Goal: Task Accomplishment & Management: Manage account settings

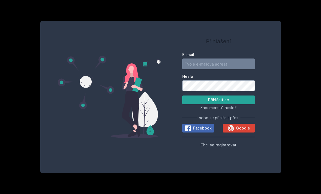
click at [193, 69] on input "E-mail" at bounding box center [218, 64] width 73 height 11
type input "dola20@vse.cz"
click at [244, 104] on button "Přihlásit se" at bounding box center [218, 100] width 73 height 9
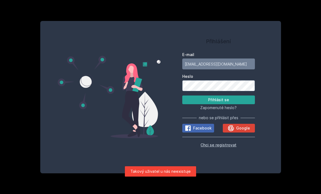
click at [225, 147] on span "Chci se registrovat" at bounding box center [219, 145] width 36 height 5
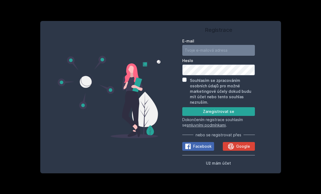
click at [229, 56] on input "E-mail" at bounding box center [218, 50] width 73 height 11
type input "d"
type input "anicka.dolanska@gmail.com"
click at [183, 82] on input "Souhlasím se zpracováním osobních údajů pro možné marketingové účely dokud budu…" at bounding box center [184, 80] width 4 height 4
checkbox input "true"
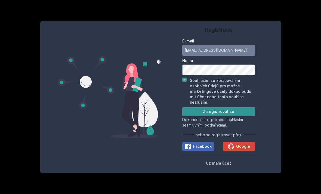
click at [247, 116] on button "Zaregistrovat se" at bounding box center [218, 111] width 73 height 9
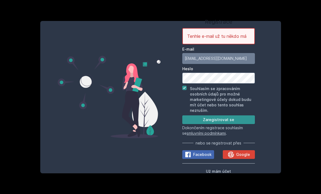
click at [243, 159] on button "Google" at bounding box center [239, 154] width 32 height 9
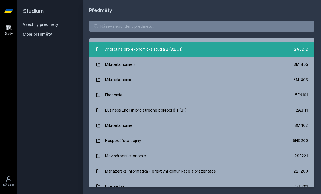
scroll to position [66, 0]
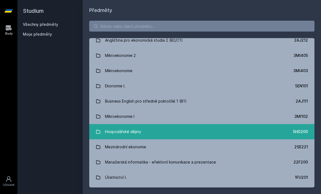
click at [165, 138] on link "Hospodářské dějiny 5HD200" at bounding box center [201, 131] width 225 height 15
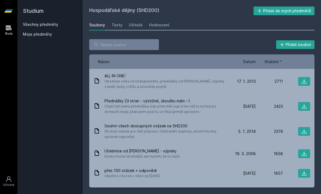
click at [254, 61] on span "Datum" at bounding box center [249, 62] width 13 height 6
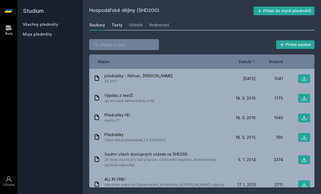
click at [116, 25] on div "Testy" at bounding box center [117, 24] width 11 height 5
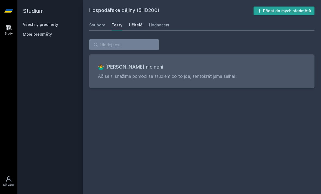
click at [130, 26] on div "Učitelé" at bounding box center [136, 24] width 14 height 5
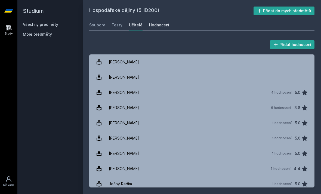
click at [165, 26] on div "Hodnocení" at bounding box center [159, 24] width 20 height 5
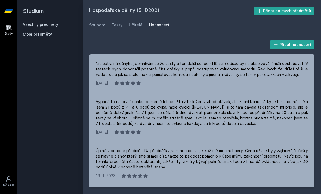
click at [50, 35] on span "Moje předměty" at bounding box center [37, 34] width 29 height 5
click at [39, 36] on span "Moje předměty" at bounding box center [37, 34] width 29 height 5
click at [39, 35] on span "Moje předměty" at bounding box center [37, 34] width 29 height 5
click at [39, 24] on link "Všechny předměty" at bounding box center [40, 24] width 35 height 5
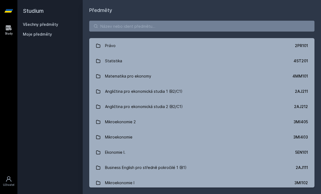
click at [39, 36] on span "Moje předměty" at bounding box center [37, 34] width 29 height 5
click at [39, 35] on span "Moje předměty" at bounding box center [37, 34] width 29 height 5
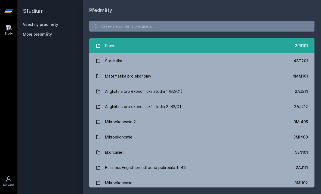
click at [101, 47] on link "Právo 2PR101" at bounding box center [201, 45] width 225 height 15
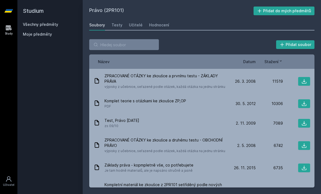
click at [248, 62] on span "Datum" at bounding box center [249, 62] width 13 height 6
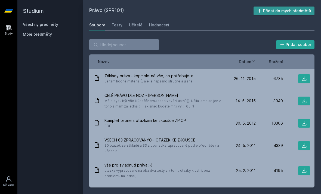
click at [279, 12] on button "Přidat do mých předmětů" at bounding box center [284, 11] width 61 height 9
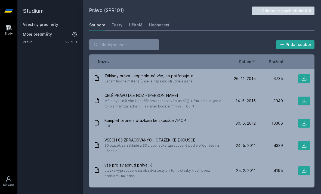
click at [54, 24] on link "Všechny předměty" at bounding box center [40, 24] width 35 height 5
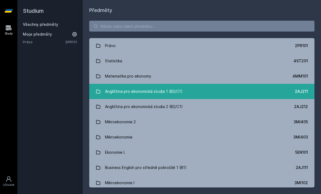
click at [98, 95] on link "Angličtina pro ekonomická studia 1 (B2/C1) 2AJ211" at bounding box center [201, 91] width 225 height 15
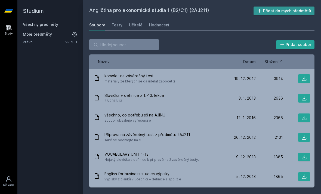
click at [270, 10] on button "Přidat do mých předmětů" at bounding box center [284, 11] width 61 height 9
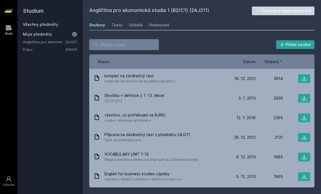
click at [48, 24] on link "Všechny předměty" at bounding box center [40, 24] width 35 height 5
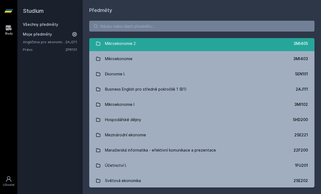
scroll to position [79, 0]
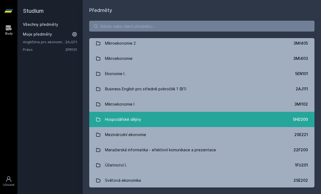
click at [98, 120] on icon at bounding box center [98, 119] width 5 height 5
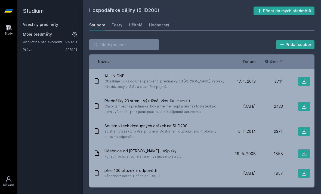
click at [282, 6] on div "Hospodářské dějiny (5HD200) Přidat do mých předmětů Soubory Testy Učitelé Hodno…" at bounding box center [202, 97] width 238 height 194
click at [279, 12] on button "Přidat do mých předmětů" at bounding box center [284, 11] width 61 height 9
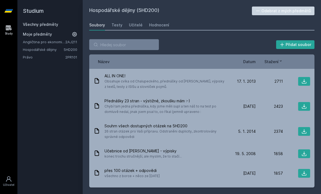
click at [52, 24] on link "Všechny předměty" at bounding box center [40, 24] width 35 height 5
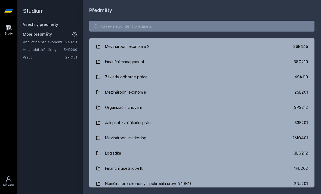
scroll to position [899, 0]
click at [134, 29] on input "search" at bounding box center [201, 26] width 225 height 11
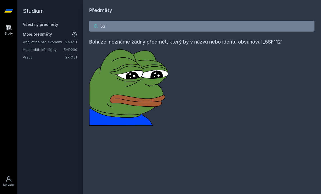
type input "5"
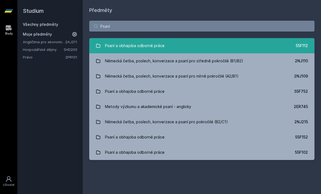
type input "Psaní"
click at [127, 47] on div "Psaní a obhajoba odborné práce" at bounding box center [135, 45] width 60 height 11
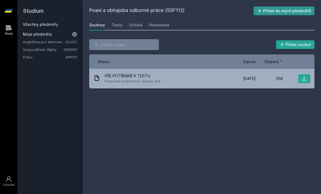
click at [271, 12] on button "Přidat do mých předmětů" at bounding box center [284, 11] width 61 height 9
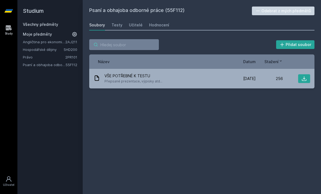
click at [105, 45] on input "search" at bounding box center [124, 44] width 70 height 11
click at [36, 24] on link "Všechny předměty" at bounding box center [40, 24] width 35 height 5
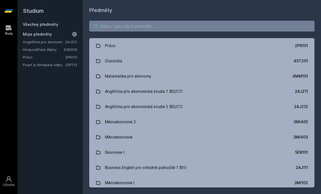
click at [112, 23] on input "search" at bounding box center [201, 26] width 225 height 11
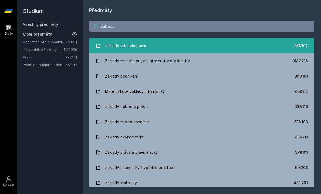
type input "Základy"
click at [149, 45] on link "Základy mikroekonomie 5EN102" at bounding box center [201, 45] width 225 height 15
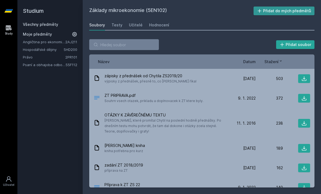
click at [285, 9] on button "Přidat do mých předmětů" at bounding box center [284, 11] width 61 height 9
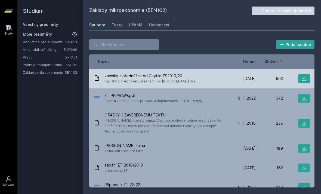
click at [197, 76] on div "zápisky z přednášek od Chytila ZS2019/20 výpisky z přednášek, přesně to, co Chy…" at bounding box center [161, 78] width 135 height 11
click at [199, 78] on div "zápisky z přednášek od Chytila ZS2019/20 výpisky z přednášek, přesně to, co Chy…" at bounding box center [161, 78] width 135 height 11
click at [300, 78] on button at bounding box center [304, 78] width 12 height 9
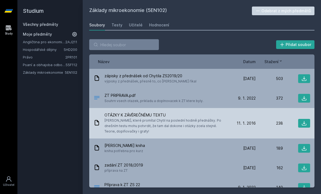
click at [143, 125] on span "Otázky, které promítal Chytil na poslední hodině přednášky. Po dnešním testu mo…" at bounding box center [166, 126] width 122 height 16
click at [306, 125] on icon at bounding box center [304, 123] width 5 height 5
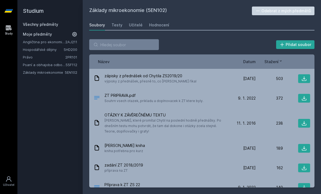
click at [46, 22] on link "Všechny předměty" at bounding box center [40, 24] width 35 height 5
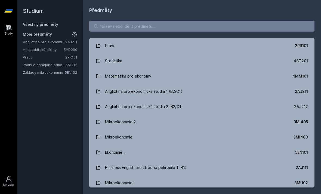
click at [51, 26] on link "Všechny předměty" at bounding box center [40, 24] width 35 height 5
click at [46, 24] on link "Všechny předměty" at bounding box center [40, 24] width 35 height 5
click at [44, 27] on link "Všechny předměty" at bounding box center [40, 24] width 35 height 5
click at [126, 23] on input "search" at bounding box center [201, 26] width 225 height 11
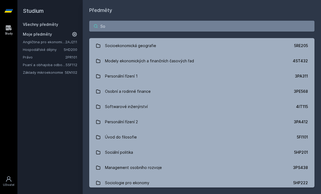
type input "Soc"
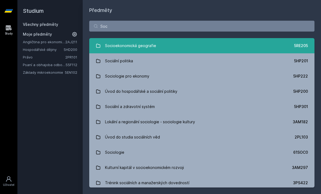
click at [207, 48] on link "Socioekonomická geografie 5RE205" at bounding box center [201, 45] width 225 height 15
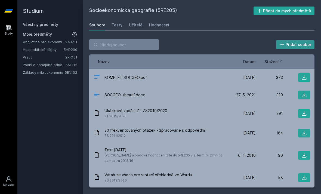
click at [302, 41] on button "Přidat soubor" at bounding box center [295, 44] width 39 height 9
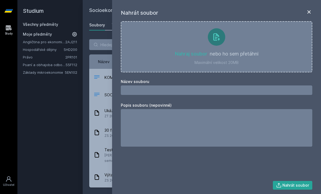
click at [307, 14] on icon at bounding box center [309, 12] width 7 height 7
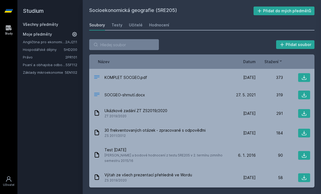
click at [313, 6] on div "Socioekonomická geografie (5RE205) Přidat do mých předmětů Soubory Testy Učitel…" at bounding box center [202, 97] width 238 height 194
click at [304, 11] on button "Přidat do mých předmětů" at bounding box center [284, 11] width 61 height 9
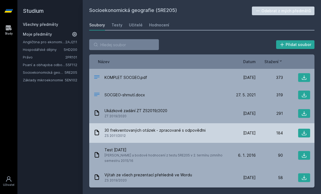
click at [205, 129] on div "30 frekventovaných otázek - zpracované s odpověďmi ZS 2011/2012" at bounding box center [161, 133] width 135 height 11
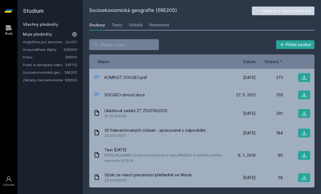
click at [258, 59] on div "Název Datum Stažení" at bounding box center [201, 61] width 225 height 14
click at [252, 59] on span "Datum" at bounding box center [249, 62] width 13 height 6
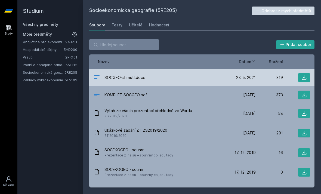
click at [207, 75] on div "SOCGEO-shrnutí.docx" at bounding box center [161, 78] width 135 height 8
click at [302, 79] on icon at bounding box center [304, 77] width 5 height 5
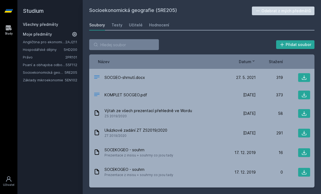
click at [56, 25] on link "Všechny předměty" at bounding box center [40, 24] width 35 height 5
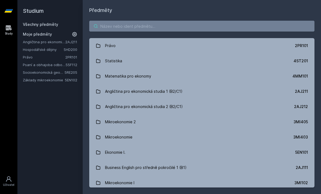
click at [127, 31] on input "search" at bounding box center [201, 26] width 225 height 11
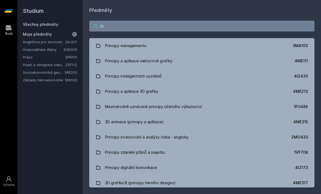
type input "P"
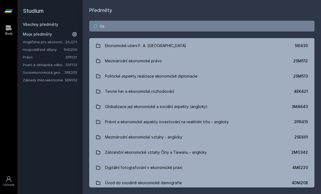
type input "E"
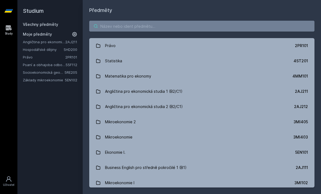
click at [111, 29] on input "search" at bounding box center [201, 26] width 225 height 11
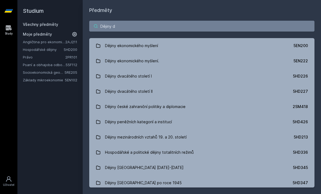
type input "Dějiny dv"
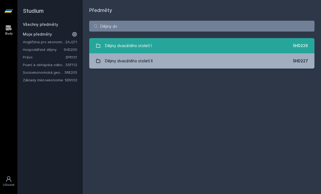
click at [255, 47] on link "Dějiny dvacátého století I 5HD226" at bounding box center [201, 45] width 225 height 15
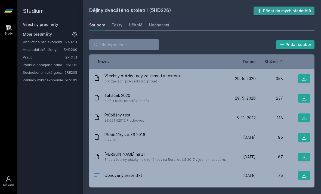
click at [292, 11] on button "Přidat do mých předmětů" at bounding box center [284, 11] width 61 height 9
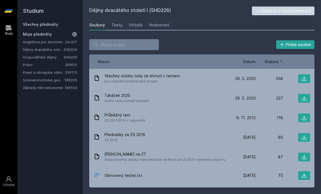
click at [253, 64] on span "Datum" at bounding box center [249, 62] width 13 height 6
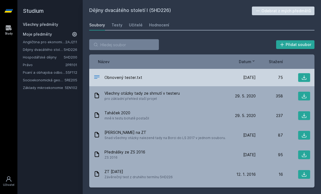
click at [232, 78] on div "20. 3. 23 20. 3. 2023" at bounding box center [242, 77] width 27 height 5
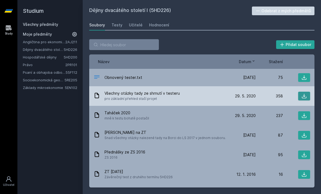
click at [308, 97] on button at bounding box center [304, 96] width 12 height 9
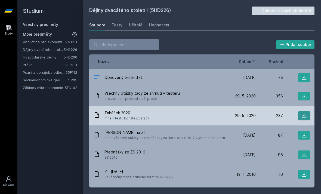
click at [304, 118] on icon at bounding box center [304, 116] width 5 height 5
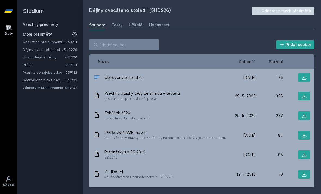
click at [61, 42] on link "Angličtina pro ekonomická studia 1 (B2/C1)" at bounding box center [44, 41] width 42 height 5
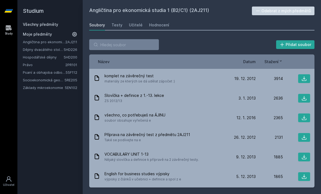
click at [252, 56] on div "Název Datum Stažení" at bounding box center [201, 61] width 225 height 14
click at [253, 63] on span "Datum" at bounding box center [249, 62] width 13 height 6
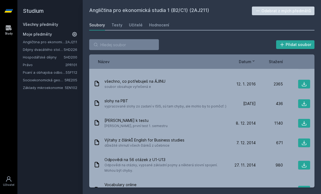
scroll to position [73, 0]
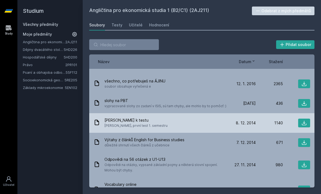
click at [126, 125] on span "Kociánová, první test 1. semestru" at bounding box center [136, 125] width 63 height 5
click at [306, 123] on icon at bounding box center [304, 122] width 5 height 5
